Goal: Information Seeking & Learning: Compare options

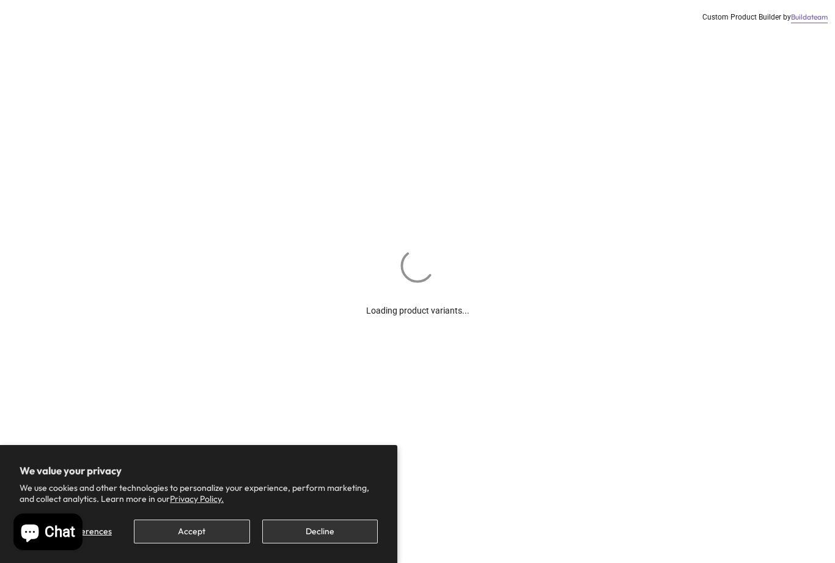
click at [207, 536] on button "Accept" at bounding box center [192, 531] width 116 height 24
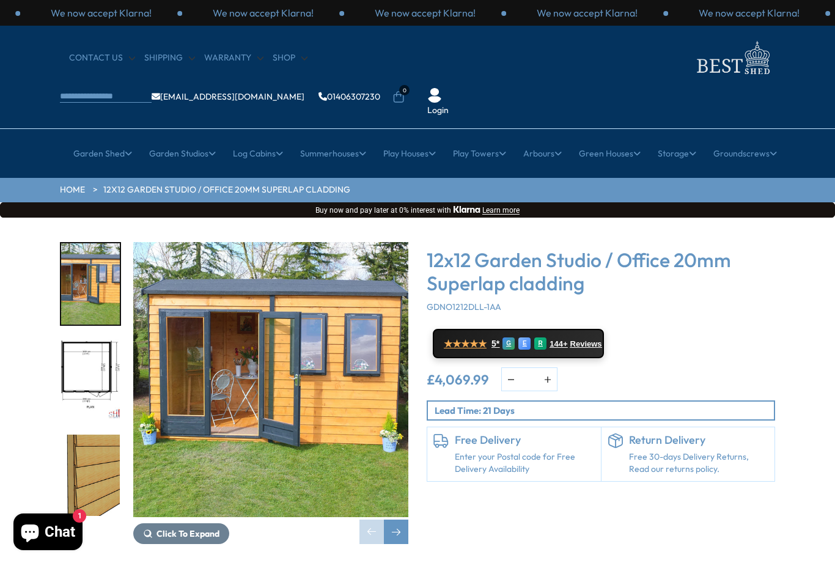
click at [208, 528] on span "Click To Expand" at bounding box center [187, 533] width 63 height 11
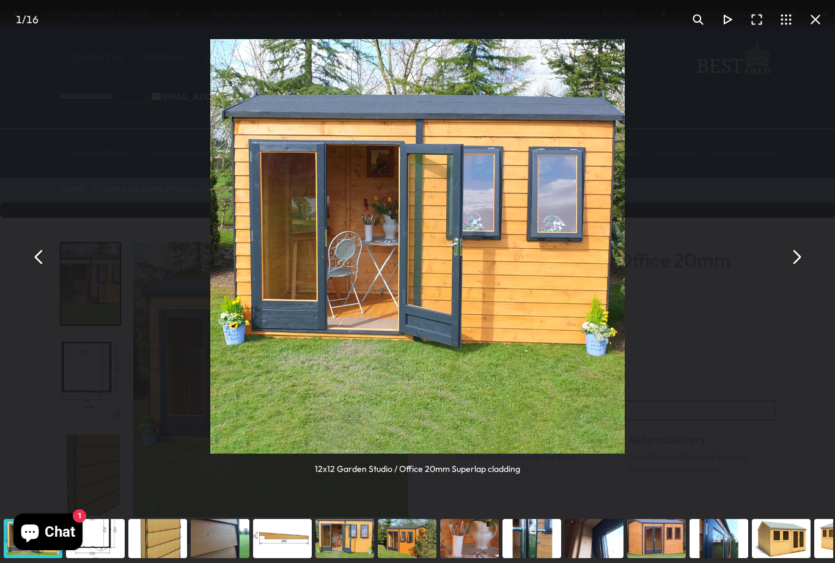
click at [796, 260] on button "You can close this modal content with the ESC key" at bounding box center [795, 257] width 29 height 29
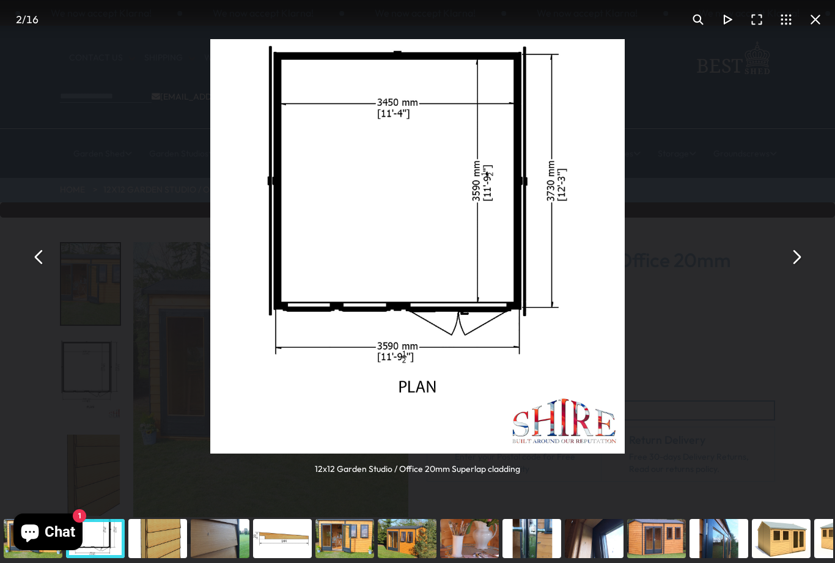
click at [789, 265] on button "You can close this modal content with the ESC key" at bounding box center [795, 257] width 29 height 29
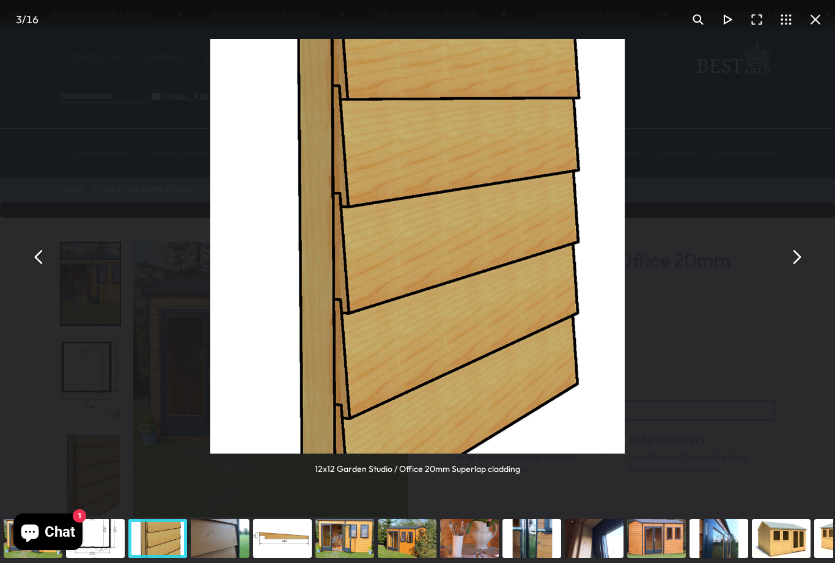
click at [793, 265] on button "You can close this modal content with the ESC key" at bounding box center [795, 257] width 29 height 29
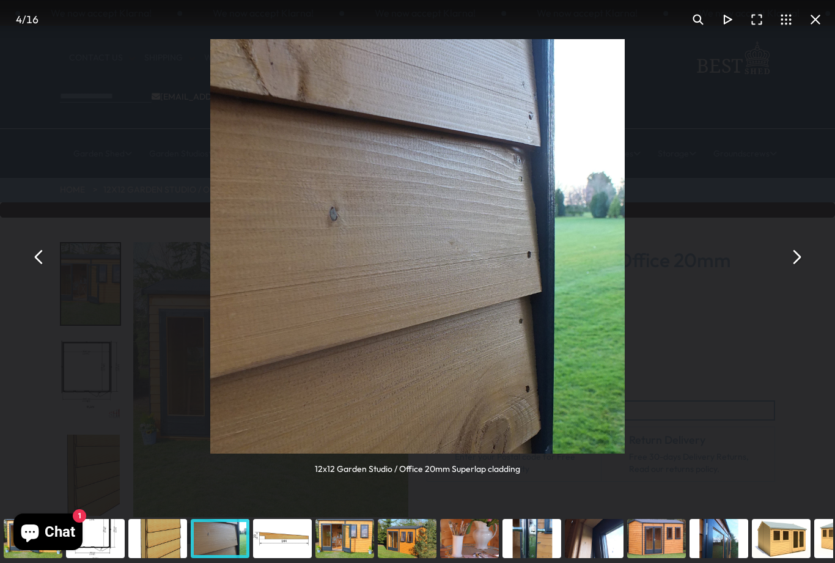
click at [796, 264] on button "You can close this modal content with the ESC key" at bounding box center [795, 257] width 29 height 29
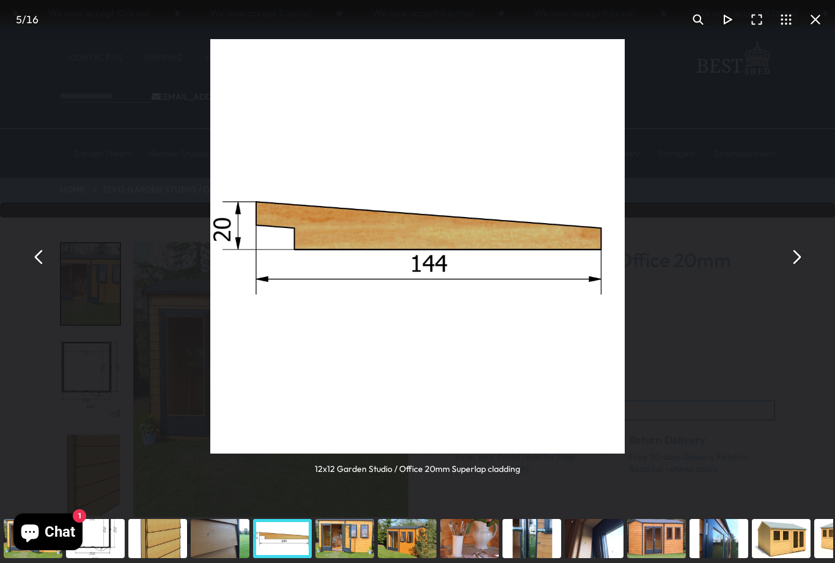
click at [793, 274] on div "12x12 Garden Studio / Office 20mm Superlap cladding" at bounding box center [417, 257] width 835 height 514
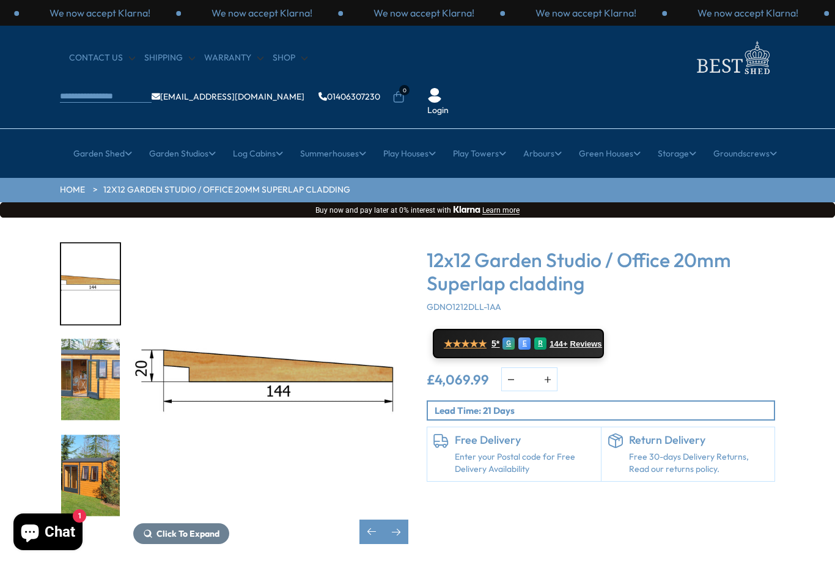
click at [182, 282] on link "Studio and Shed combi" at bounding box center [173, 292] width 92 height 21
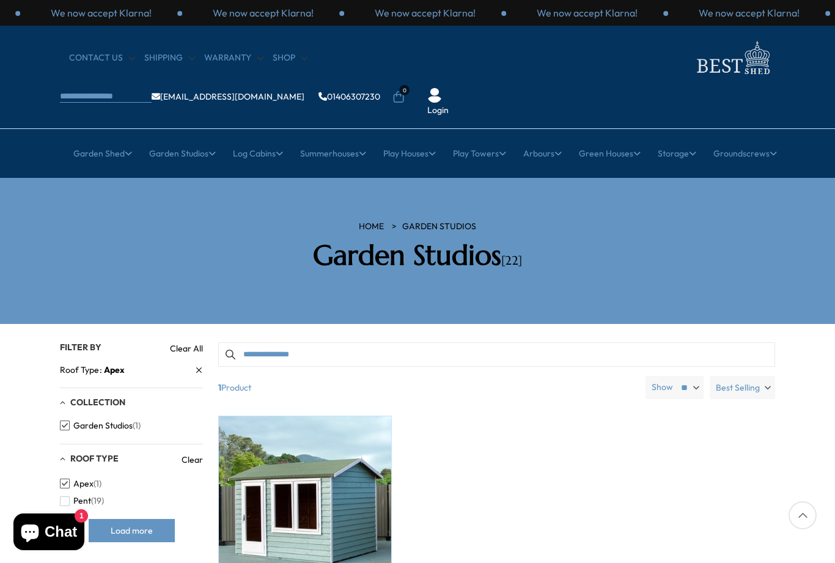
click at [75, 496] on span "Pent" at bounding box center [82, 501] width 18 height 10
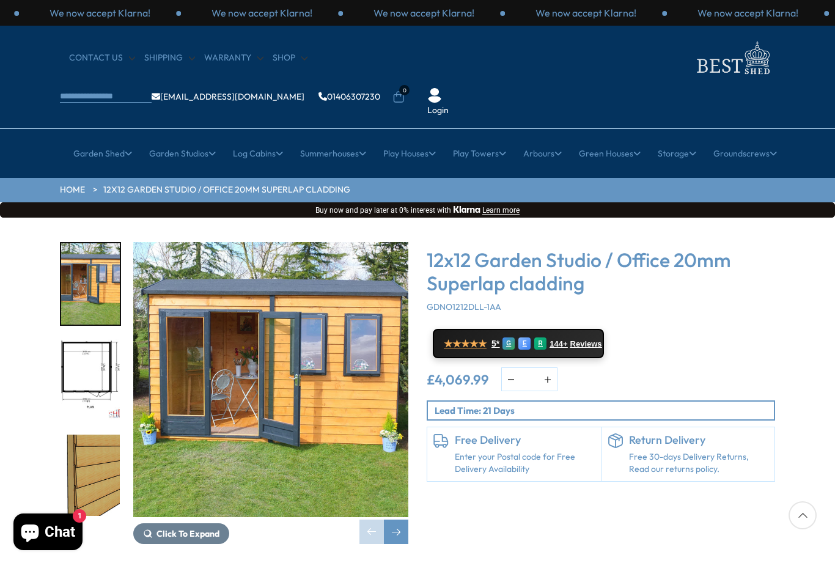
click at [183, 218] on link "All Studios" at bounding box center [172, 228] width 41 height 21
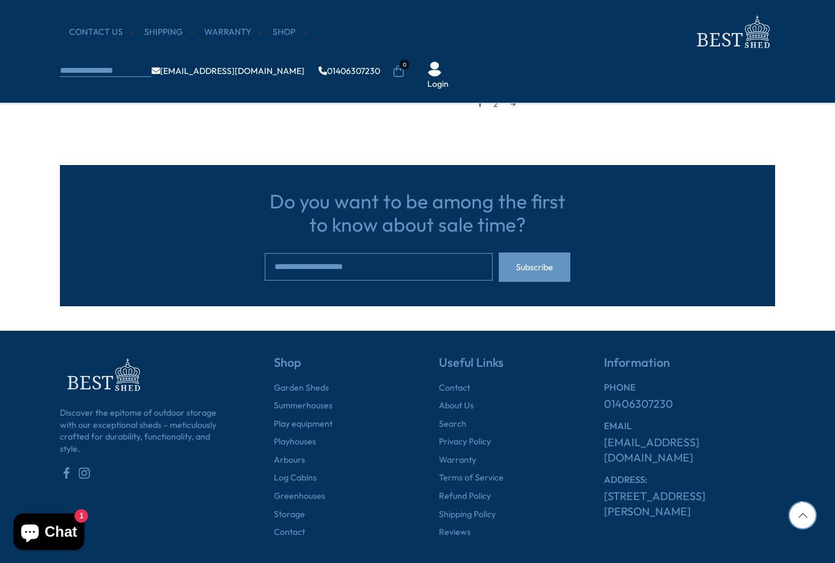
scroll to position [1301, 0]
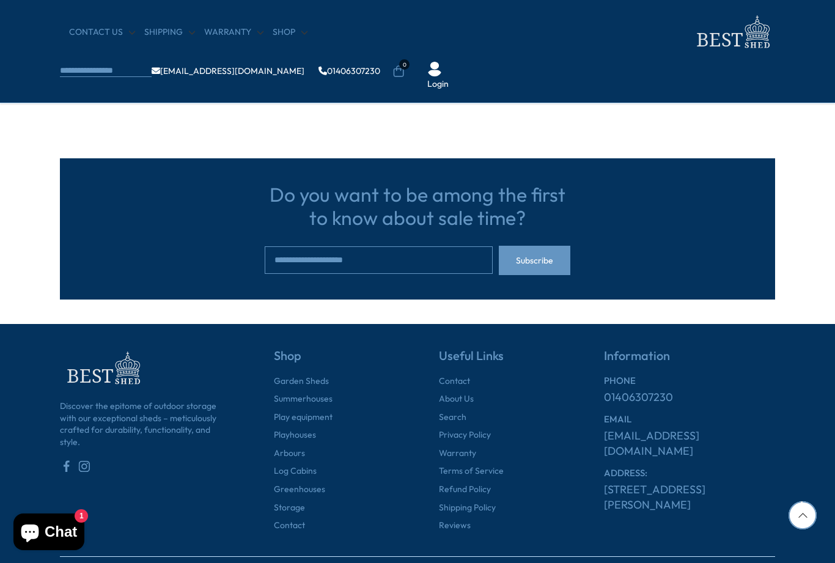
click at [309, 466] on link "Log Cabins" at bounding box center [295, 471] width 43 height 12
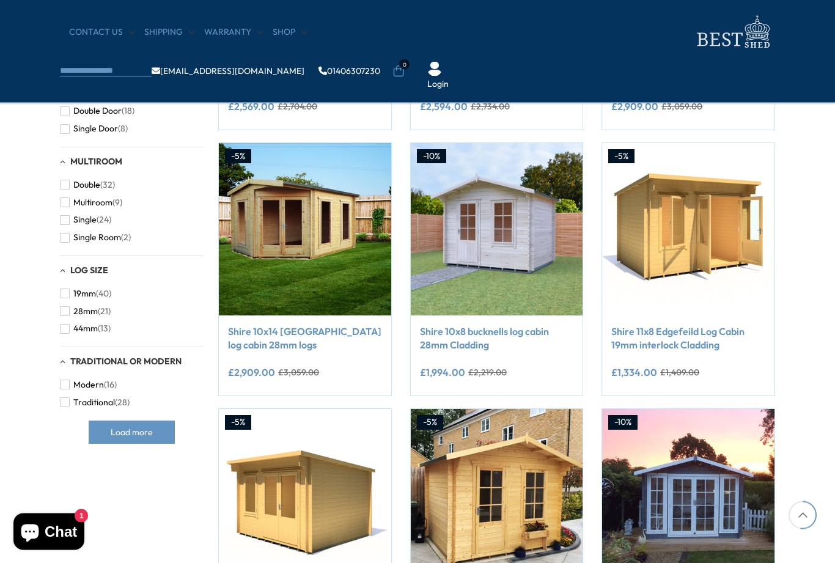
scroll to position [702, 0]
click at [689, 242] on img at bounding box center [688, 229] width 172 height 172
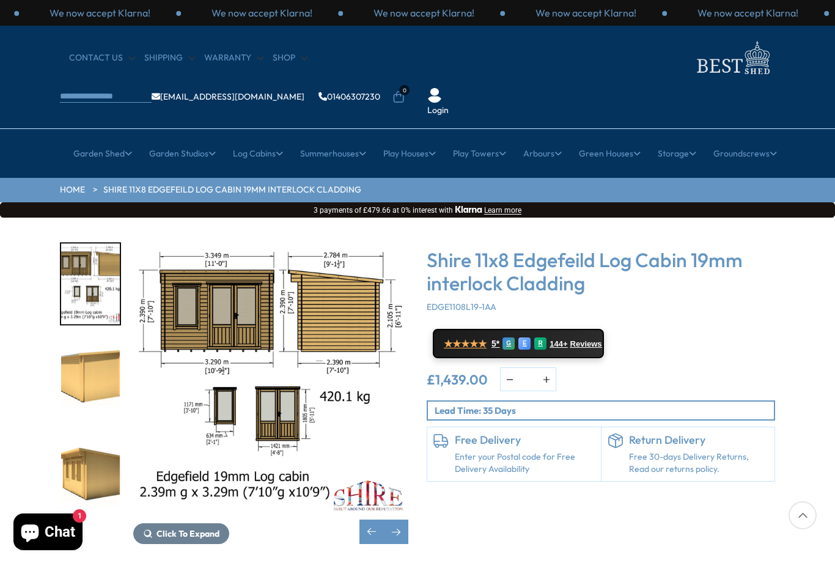
click at [98, 412] on img "6 / 8" at bounding box center [90, 379] width 59 height 81
click at [102, 268] on img "5 / 8" at bounding box center [90, 283] width 59 height 81
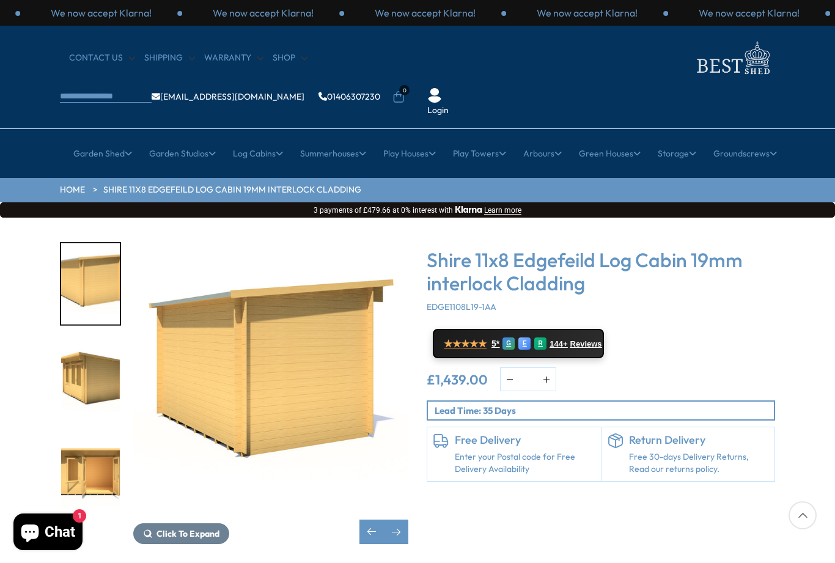
click at [90, 339] on img "7 / 8" at bounding box center [90, 379] width 59 height 81
click at [97, 438] on img "8 / 8" at bounding box center [90, 475] width 59 height 81
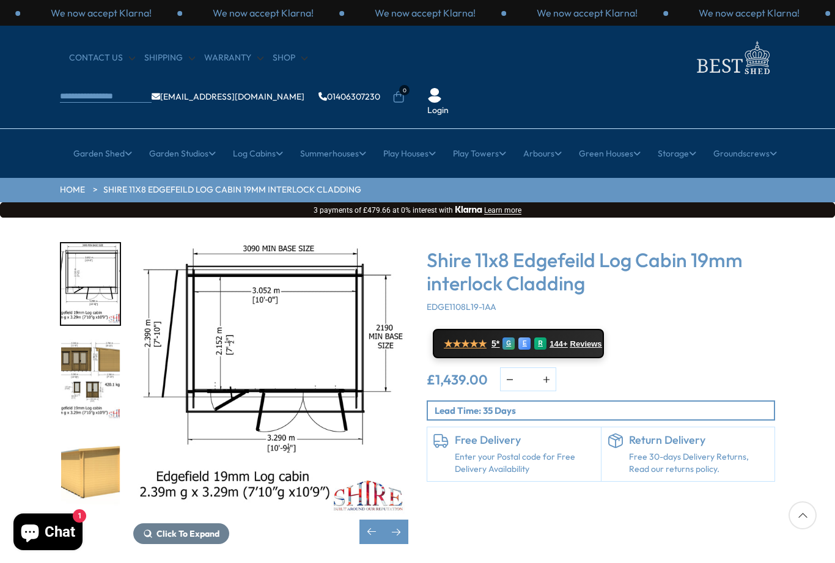
click at [365, 519] on div "Previous slide" at bounding box center [371, 531] width 24 height 24
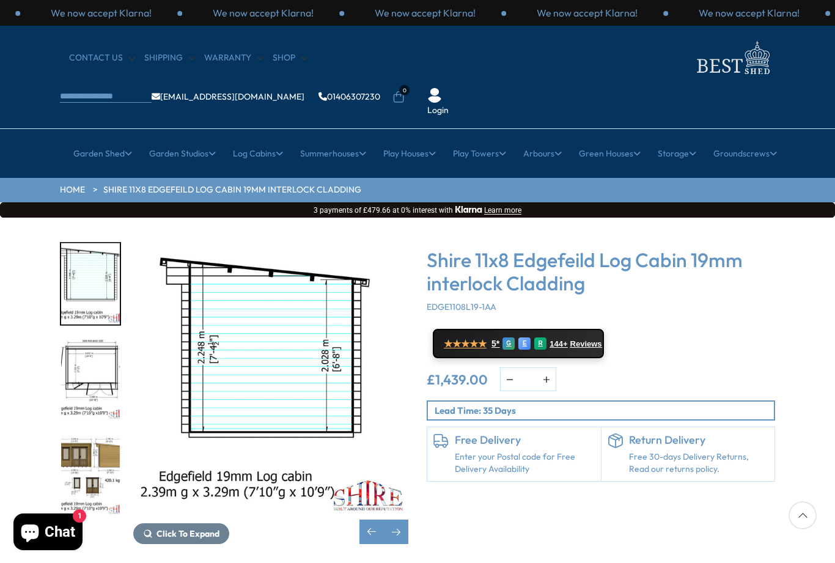
click at [367, 519] on div "Previous slide" at bounding box center [371, 531] width 24 height 24
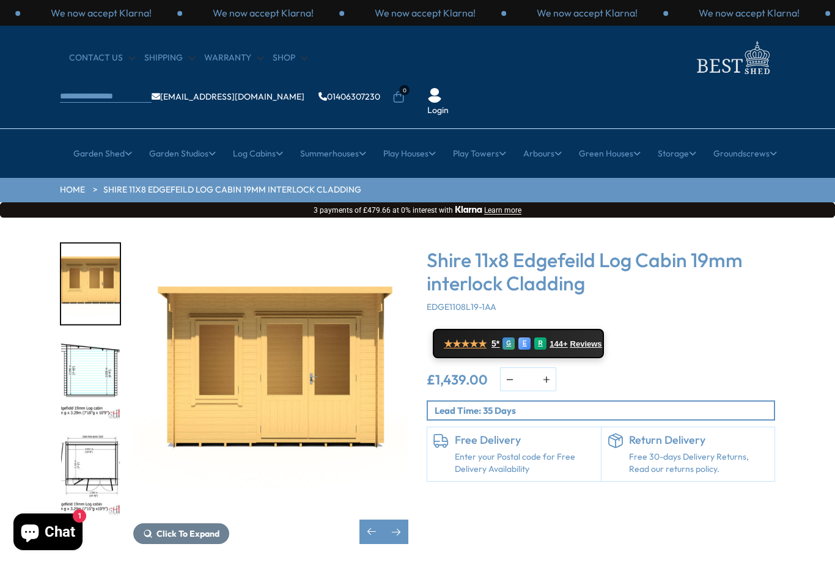
click at [504, 240] on link "8ft" at bounding box center [499, 250] width 12 height 21
